Goal: Transaction & Acquisition: Download file/media

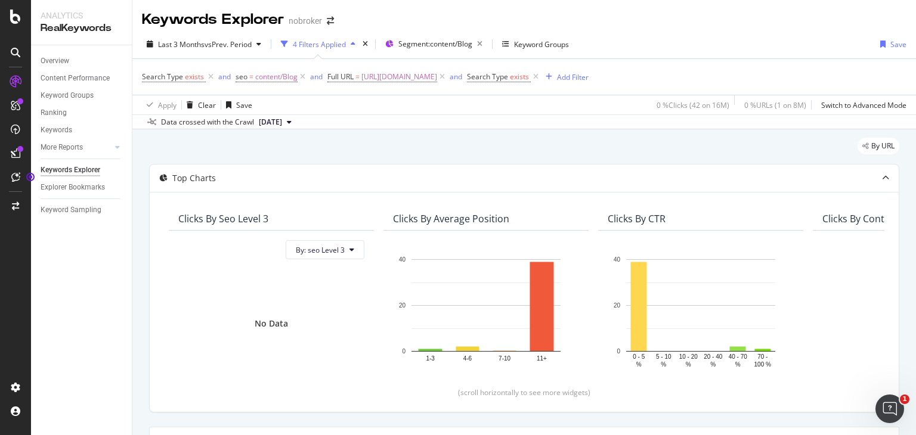
scroll to position [24, 0]
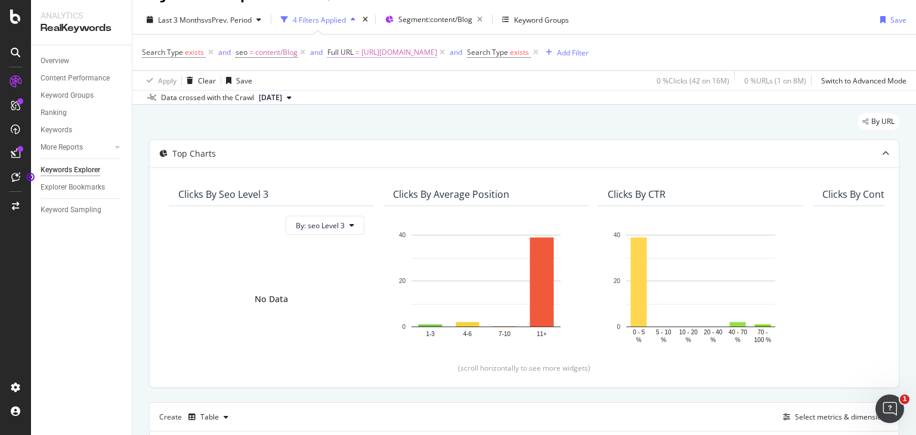
click at [437, 52] on span "[URL][DOMAIN_NAME]" at bounding box center [400, 52] width 76 height 17
click at [399, 103] on input "[URL][DOMAIN_NAME]" at bounding box center [395, 101] width 113 height 19
paste input "[URL][DOMAIN_NAME]"
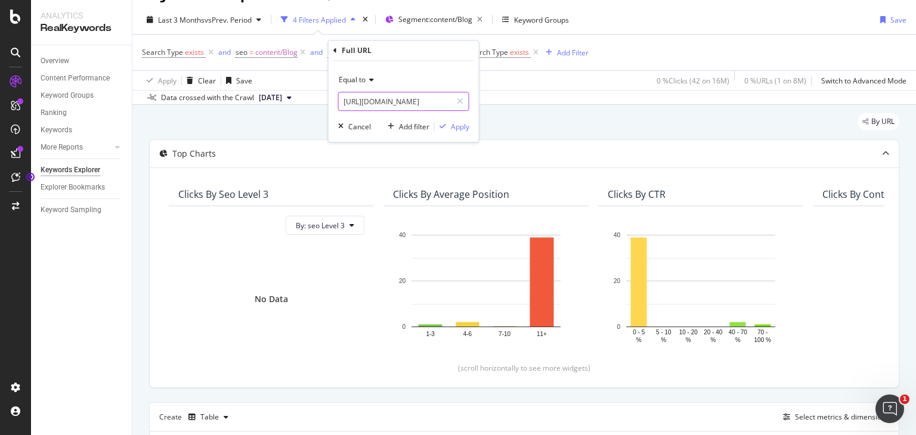
scroll to position [0, 101]
type input "[URL][DOMAIN_NAME]"
click at [461, 129] on div "Apply" at bounding box center [460, 127] width 18 height 10
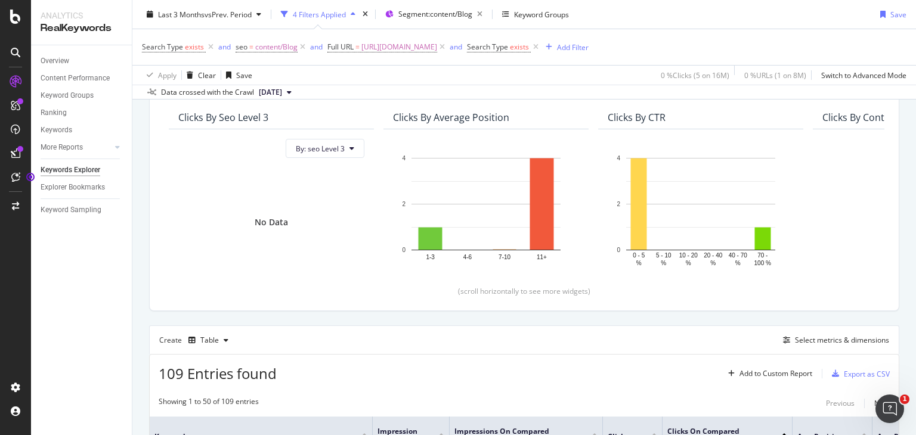
scroll to position [101, 0]
click at [850, 382] on div "Export as CSV" at bounding box center [858, 375] width 63 height 18
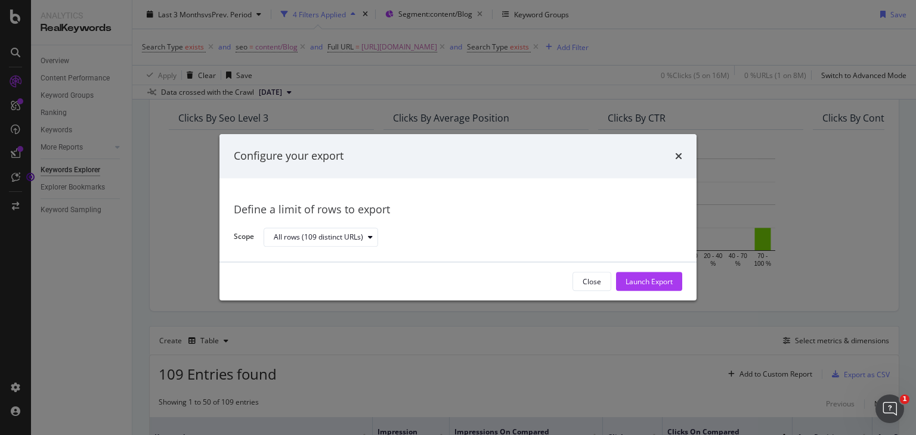
click at [641, 269] on div "Close Launch Export" at bounding box center [458, 282] width 477 height 38
click at [649, 277] on div "Launch Export" at bounding box center [649, 282] width 47 height 10
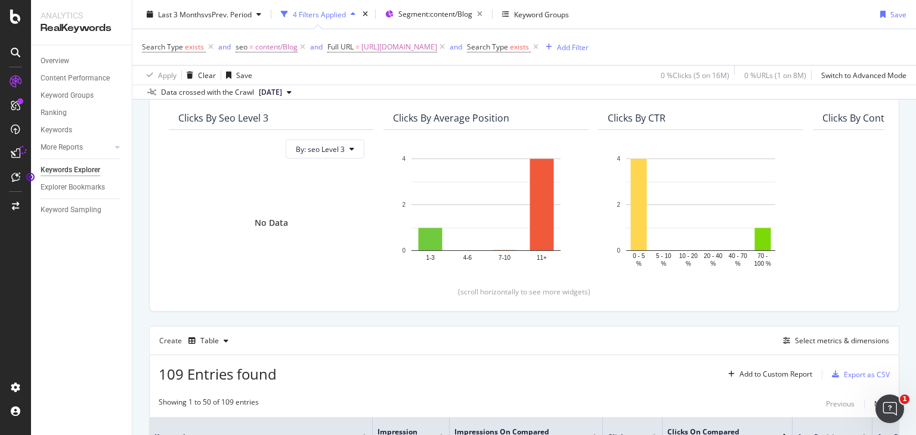
click at [754, 51] on div "Search Type exists and seo = content/Blog and Full URL = [URL][DOMAIN_NAME] and…" at bounding box center [524, 47] width 765 height 36
